Goal: Information Seeking & Learning: Check status

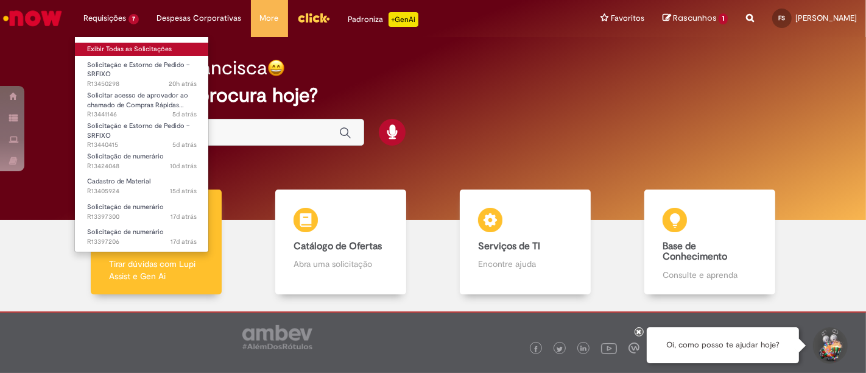
click at [143, 48] on link "Exibir Todas as Solicitações" at bounding box center [142, 49] width 134 height 13
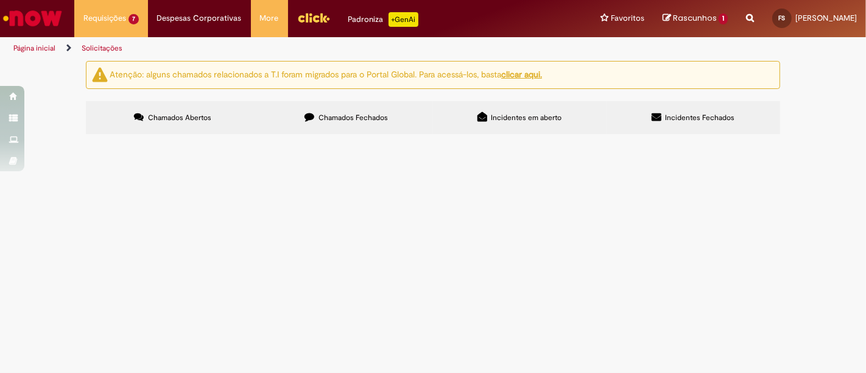
click at [369, 106] on label "Chamados Fechados" at bounding box center [346, 117] width 174 height 33
click at [159, 114] on span "Chamados Abertos" at bounding box center [179, 118] width 63 height 10
click at [0, 0] on span "Olá, solicito um pedido spot para [GEOGRAPHIC_DATA]" at bounding box center [0, 0] width 0 height 0
click at [0, 0] on span "Solicitação e Estorno de Pedido – SRFIXO" at bounding box center [0, 0] width 0 height 0
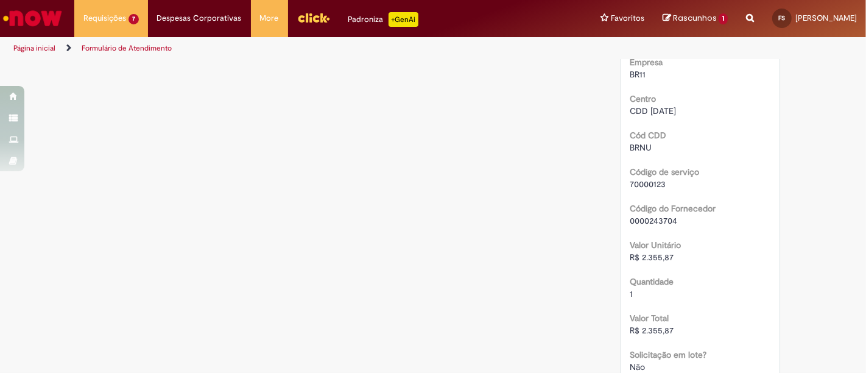
scroll to position [812, 0]
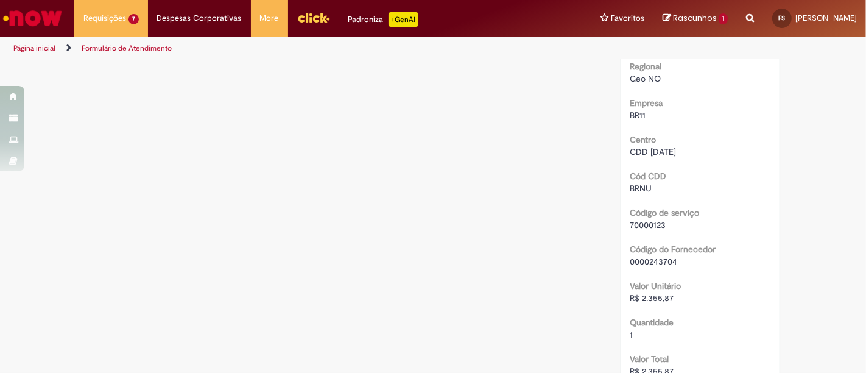
click at [681, 262] on div "0000243704" at bounding box center [700, 261] width 141 height 12
drag, startPoint x: 649, startPoint y: 261, endPoint x: 618, endPoint y: 265, distance: 31.3
click at [682, 258] on div "0000243704" at bounding box center [700, 261] width 141 height 12
drag, startPoint x: 682, startPoint y: 258, endPoint x: 626, endPoint y: 258, distance: 56.7
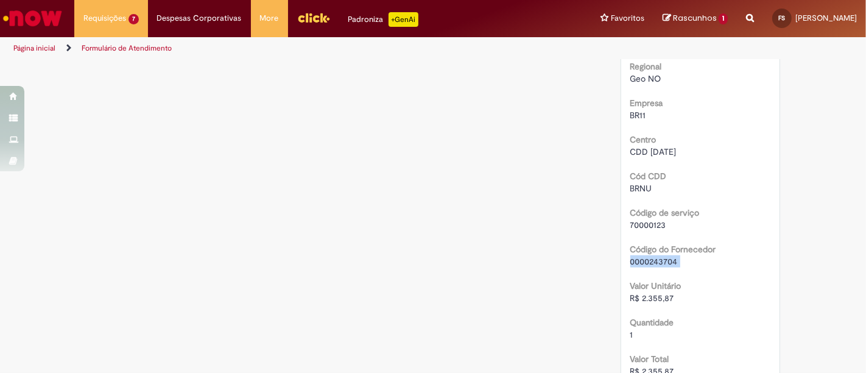
click at [630, 258] on div "0000243704" at bounding box center [700, 261] width 141 height 12
copy div "0000243704"
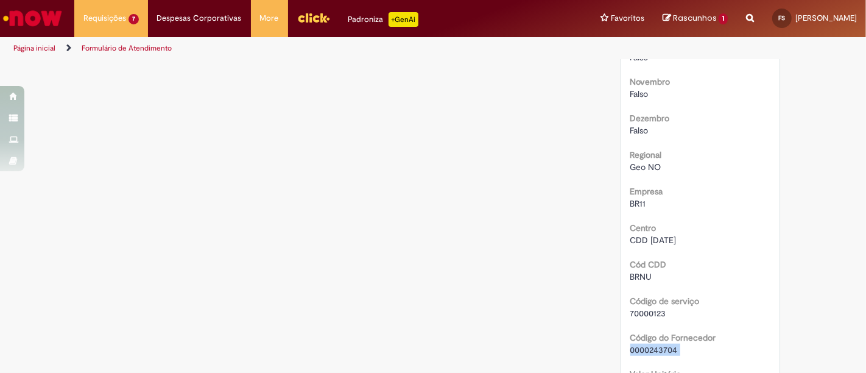
scroll to position [744, 0]
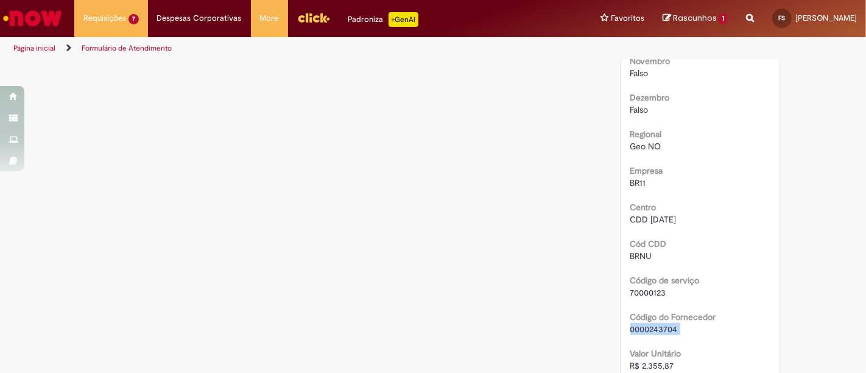
copy div "0000243704"
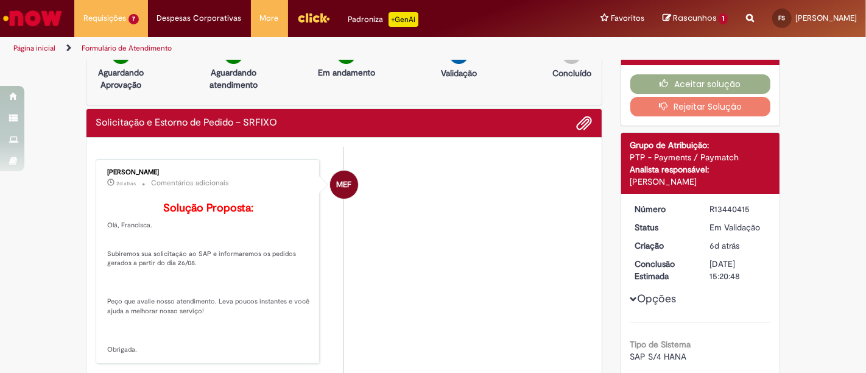
scroll to position [0, 0]
